Goal: Navigation & Orientation: Find specific page/section

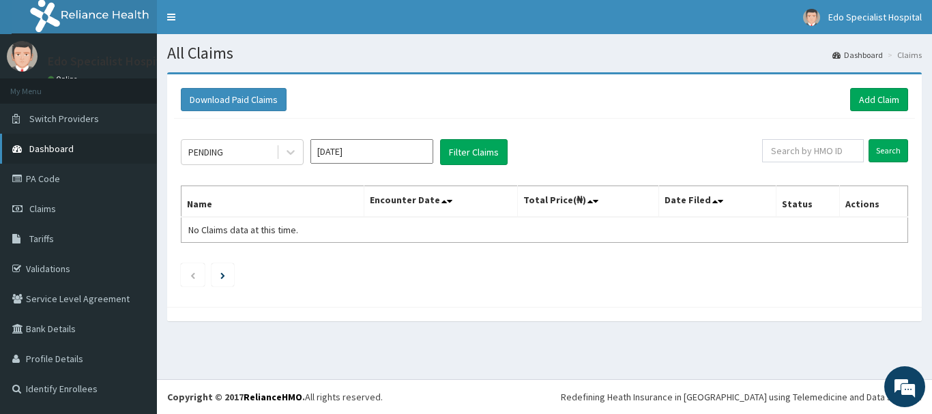
click at [87, 154] on link "Dashboard" at bounding box center [78, 149] width 157 height 30
